Goal: Information Seeking & Learning: Find specific fact

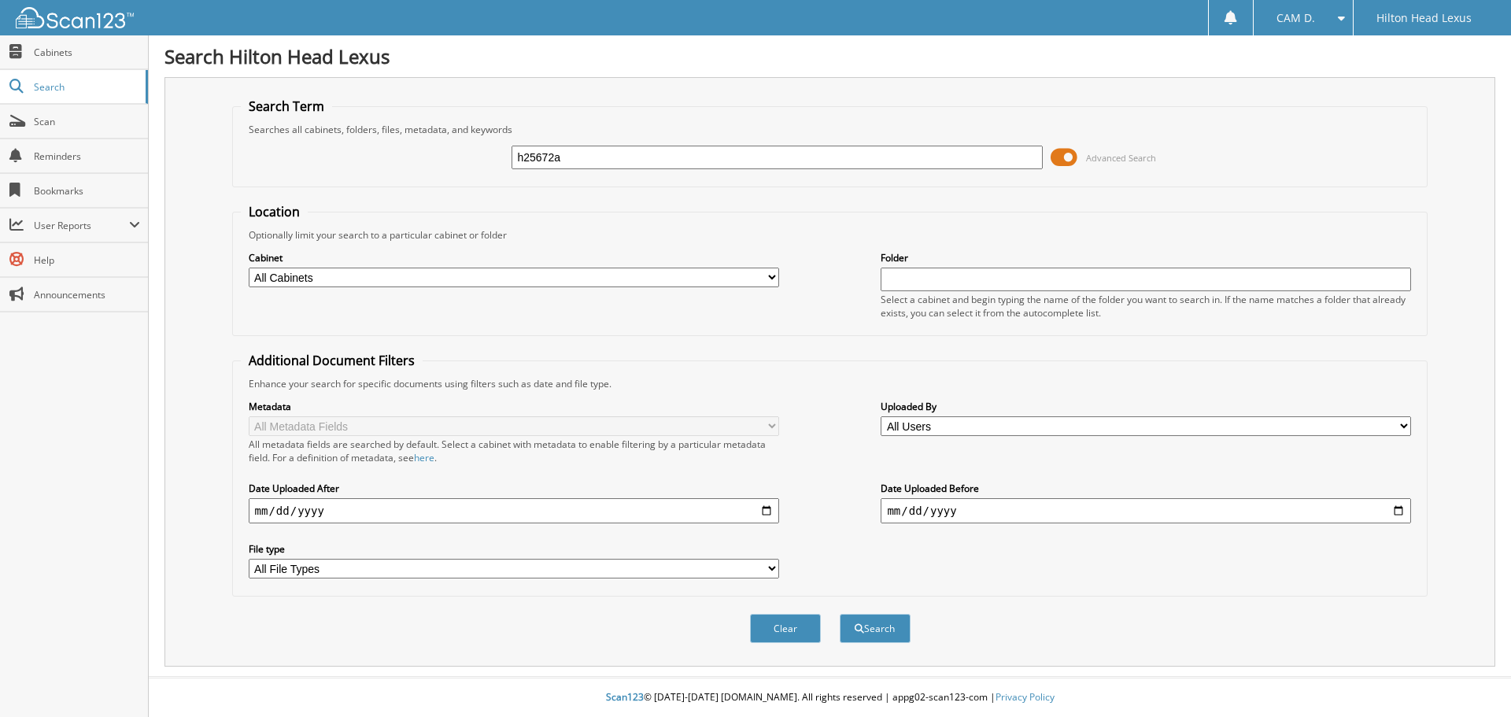
type input "h25672a"
click at [839, 614] on button "Search" at bounding box center [874, 628] width 71 height 29
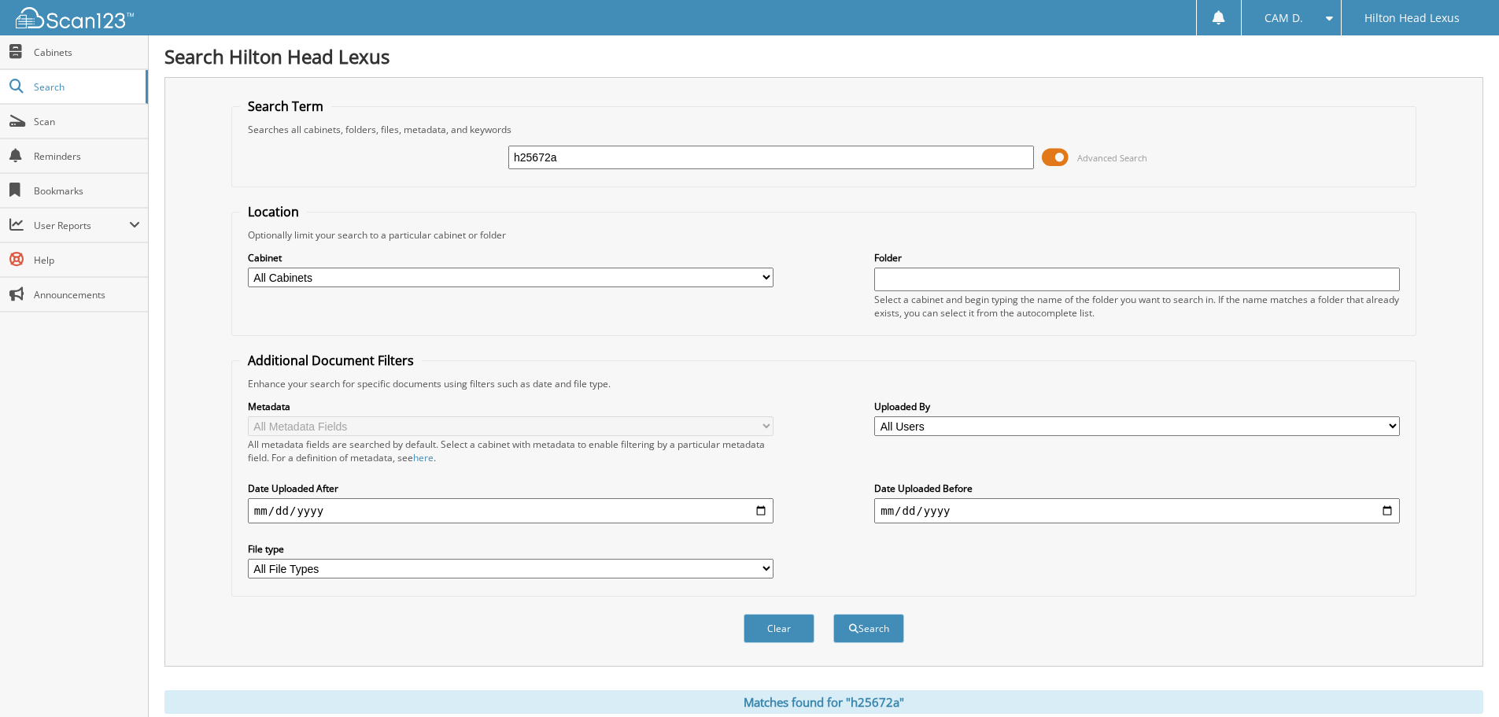
scroll to position [250, 0]
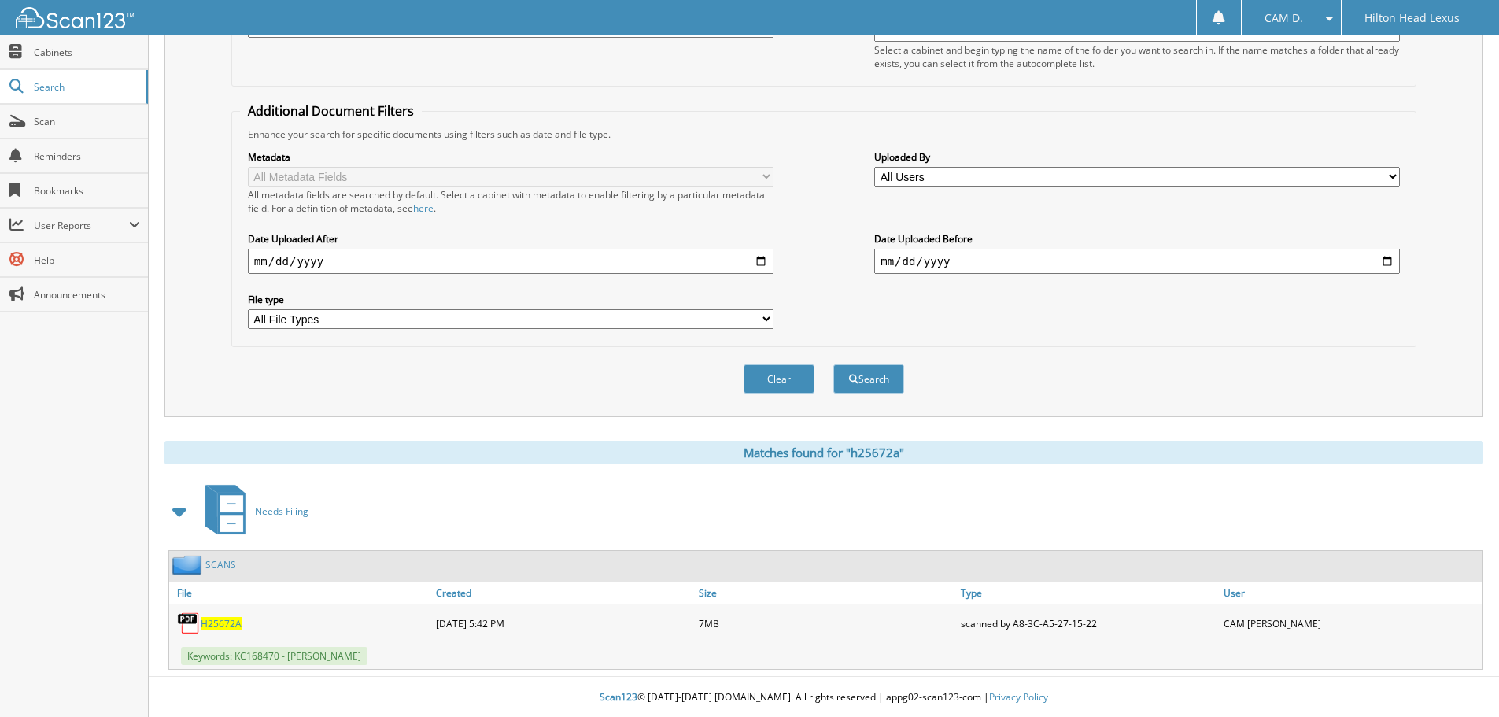
click at [220, 627] on span "H25672A" at bounding box center [221, 623] width 41 height 13
click at [231, 622] on span "H25672A" at bounding box center [221, 623] width 41 height 13
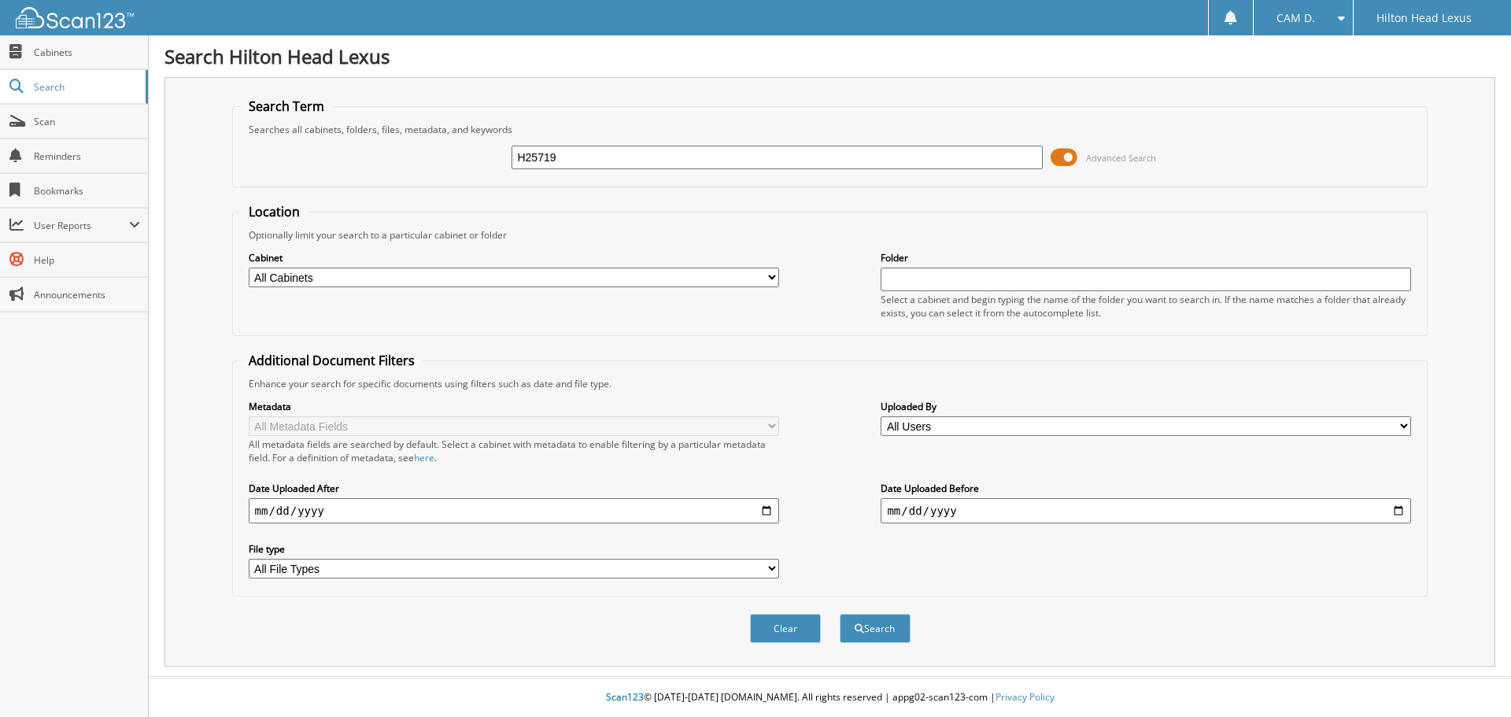
type input "H25719"
click at [839, 614] on button "Search" at bounding box center [874, 628] width 71 height 29
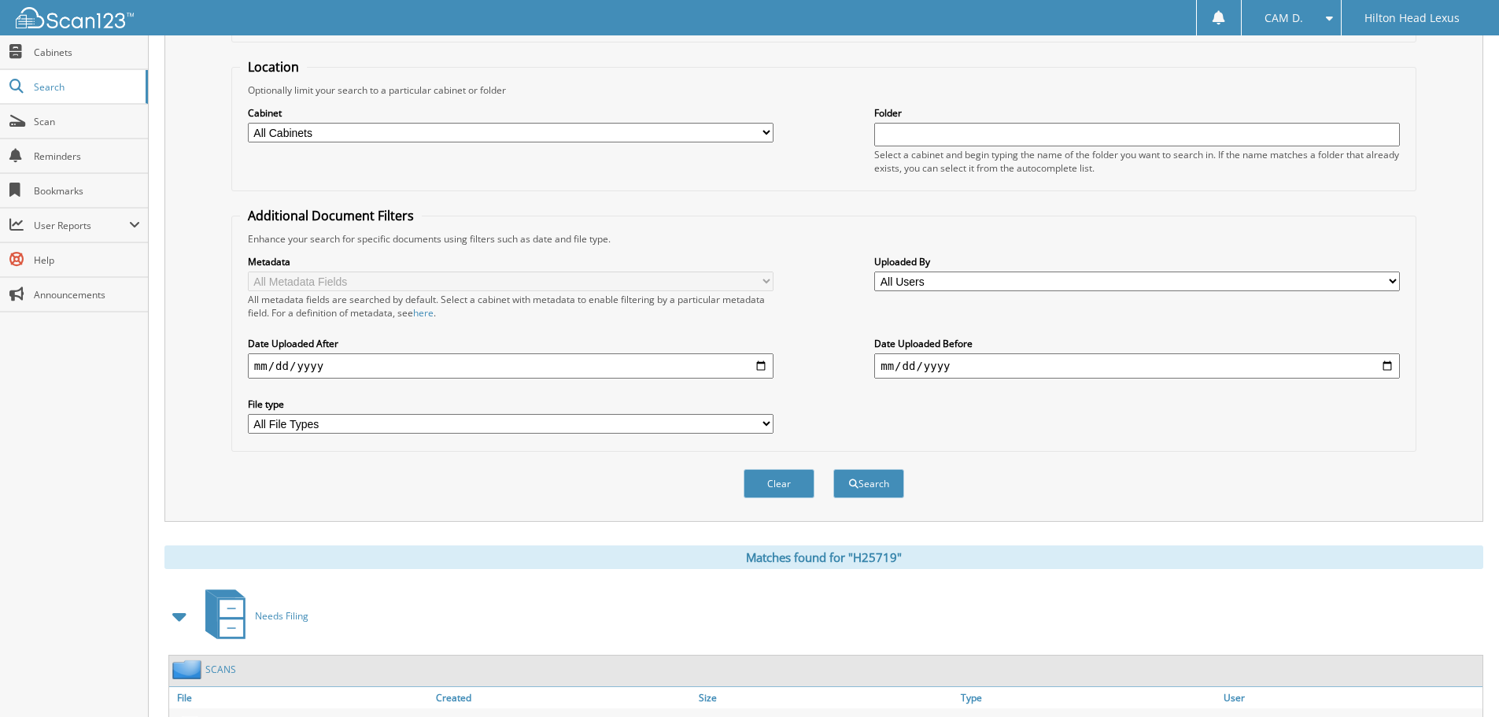
scroll to position [250, 0]
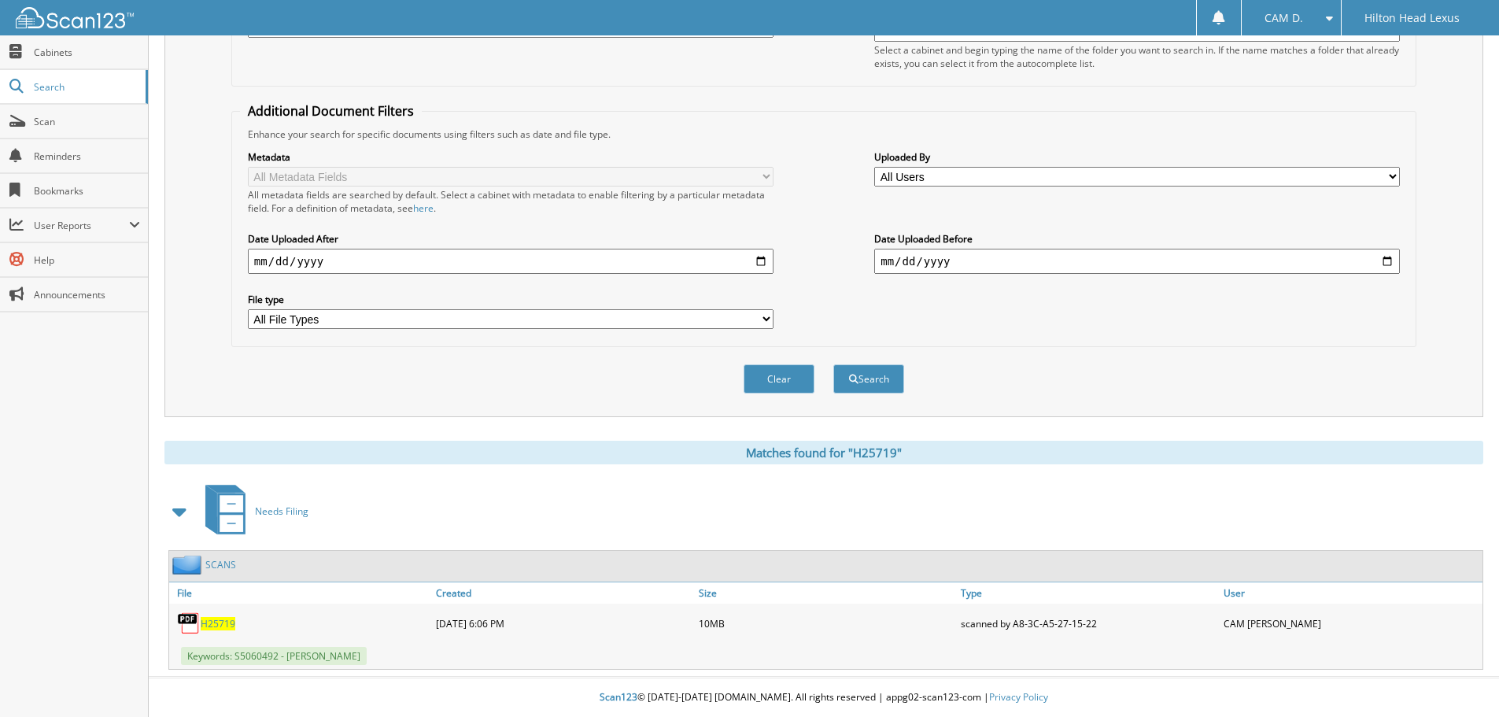
click at [220, 624] on span "H25719" at bounding box center [218, 623] width 35 height 13
